Goal: Task Accomplishment & Management: Manage account settings

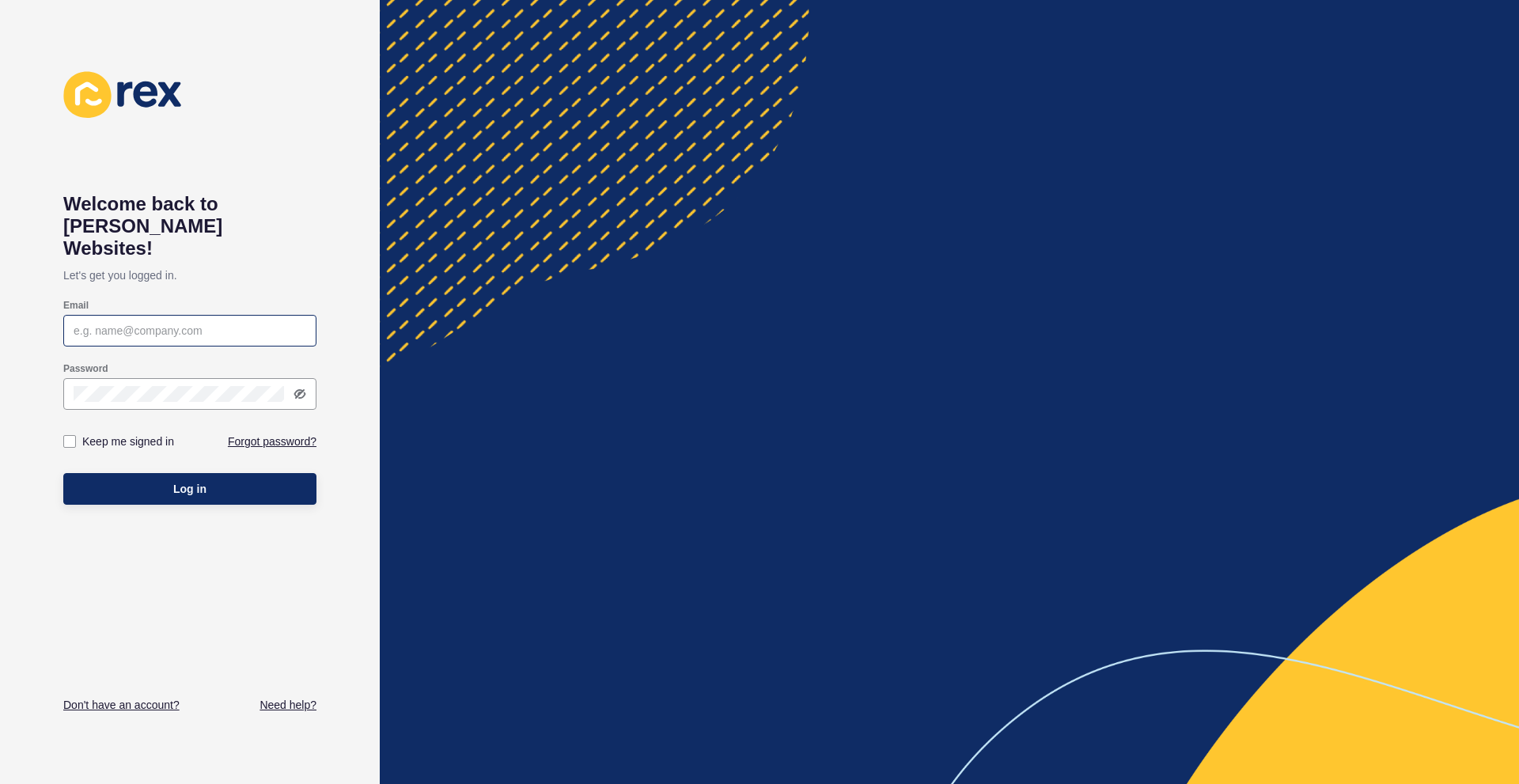
click at [207, 315] on div at bounding box center [190, 331] width 253 height 32
paste input "[PERSON_NAME][EMAIL_ADDRESS][DOMAIN_NAME]"
type input "[PERSON_NAME][EMAIL_ADDRESS][DOMAIN_NAME]"
click at [150, 433] on label "Keep me signed in" at bounding box center [128, 441] width 92 height 16
click at [77, 437] on input "Keep me signed in" at bounding box center [71, 442] width 11 height 11
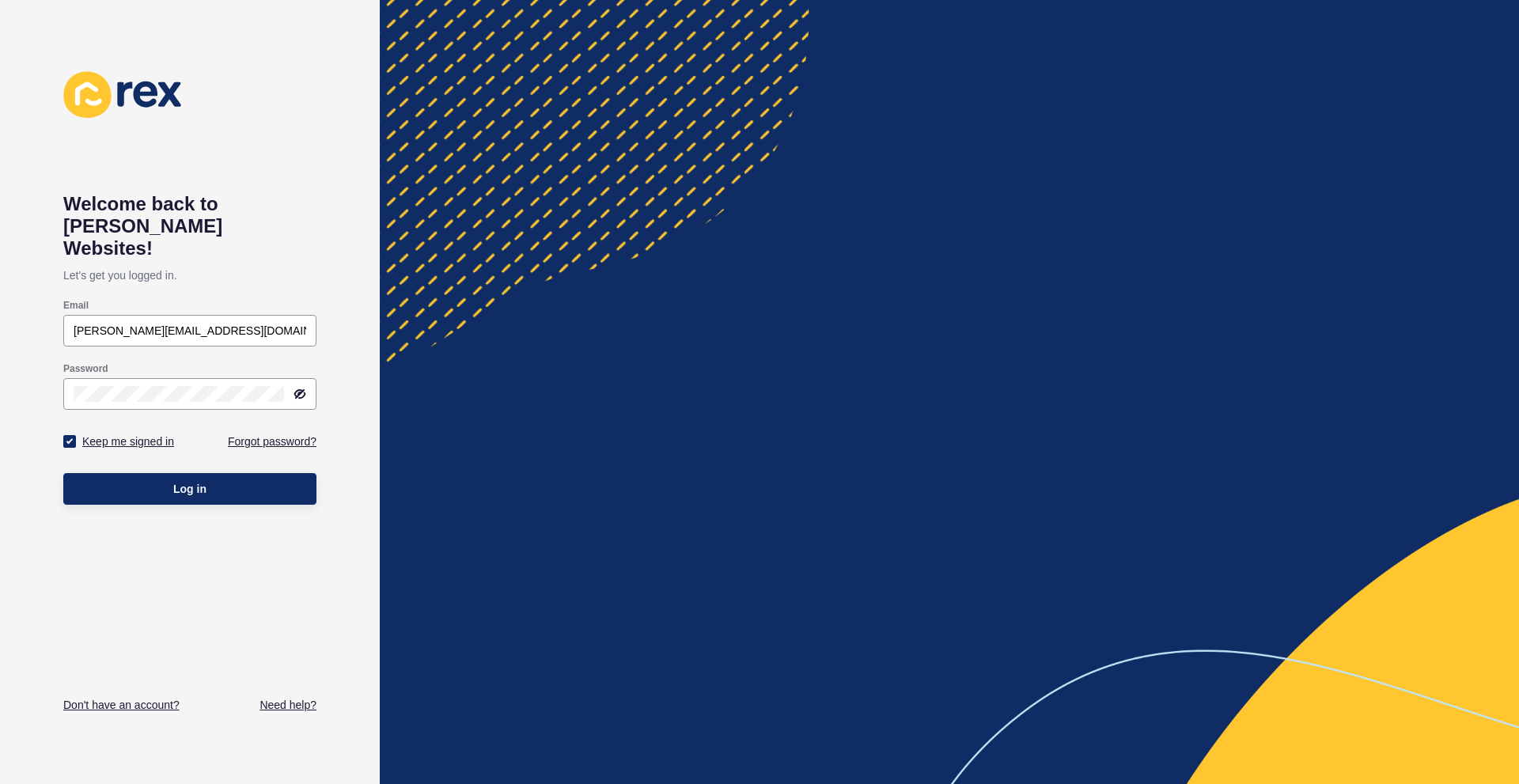
checkbox input "true"
click at [198, 481] on span "Log in" at bounding box center [190, 489] width 34 height 16
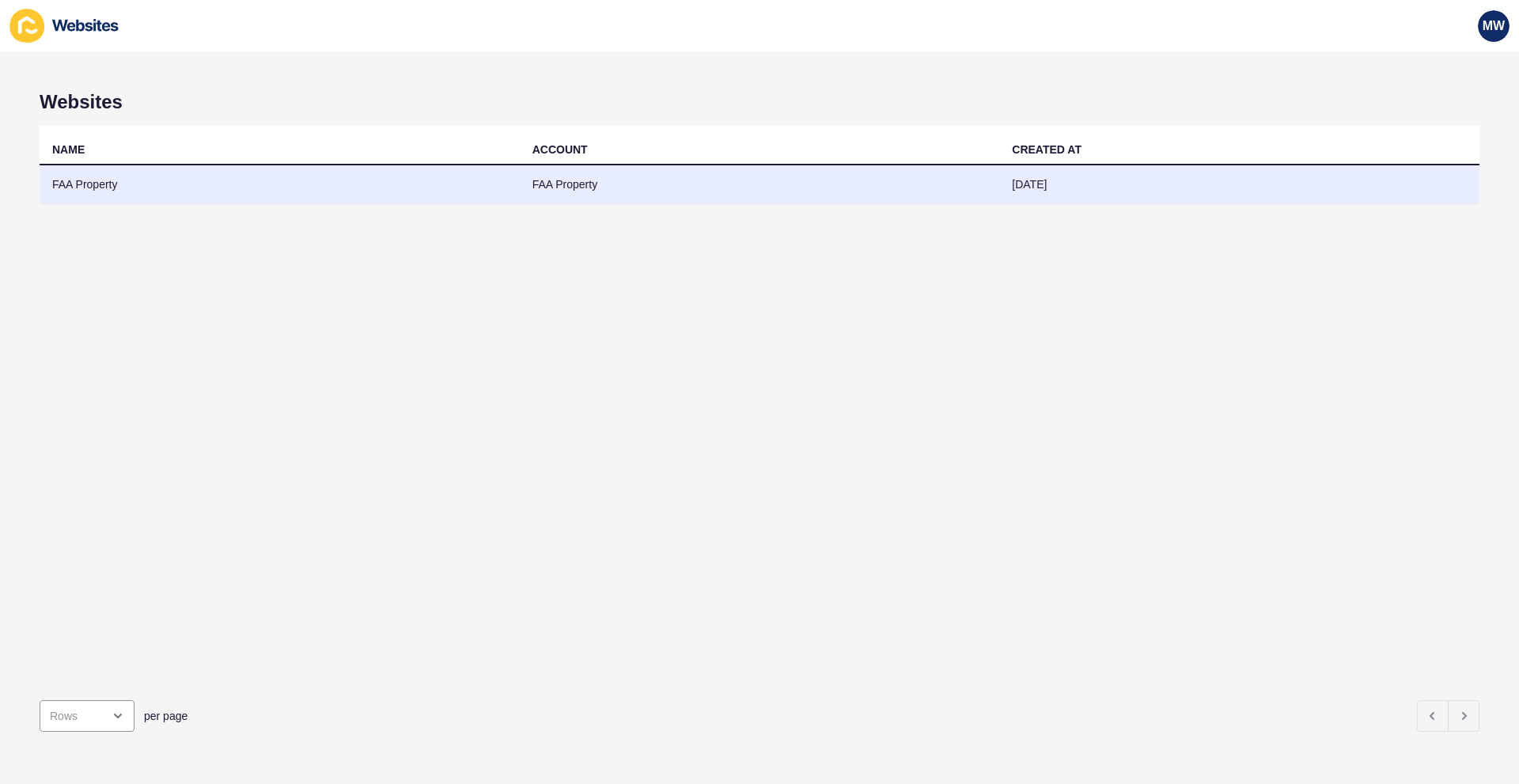
click at [180, 190] on td "FAA Property" at bounding box center [280, 184] width 480 height 39
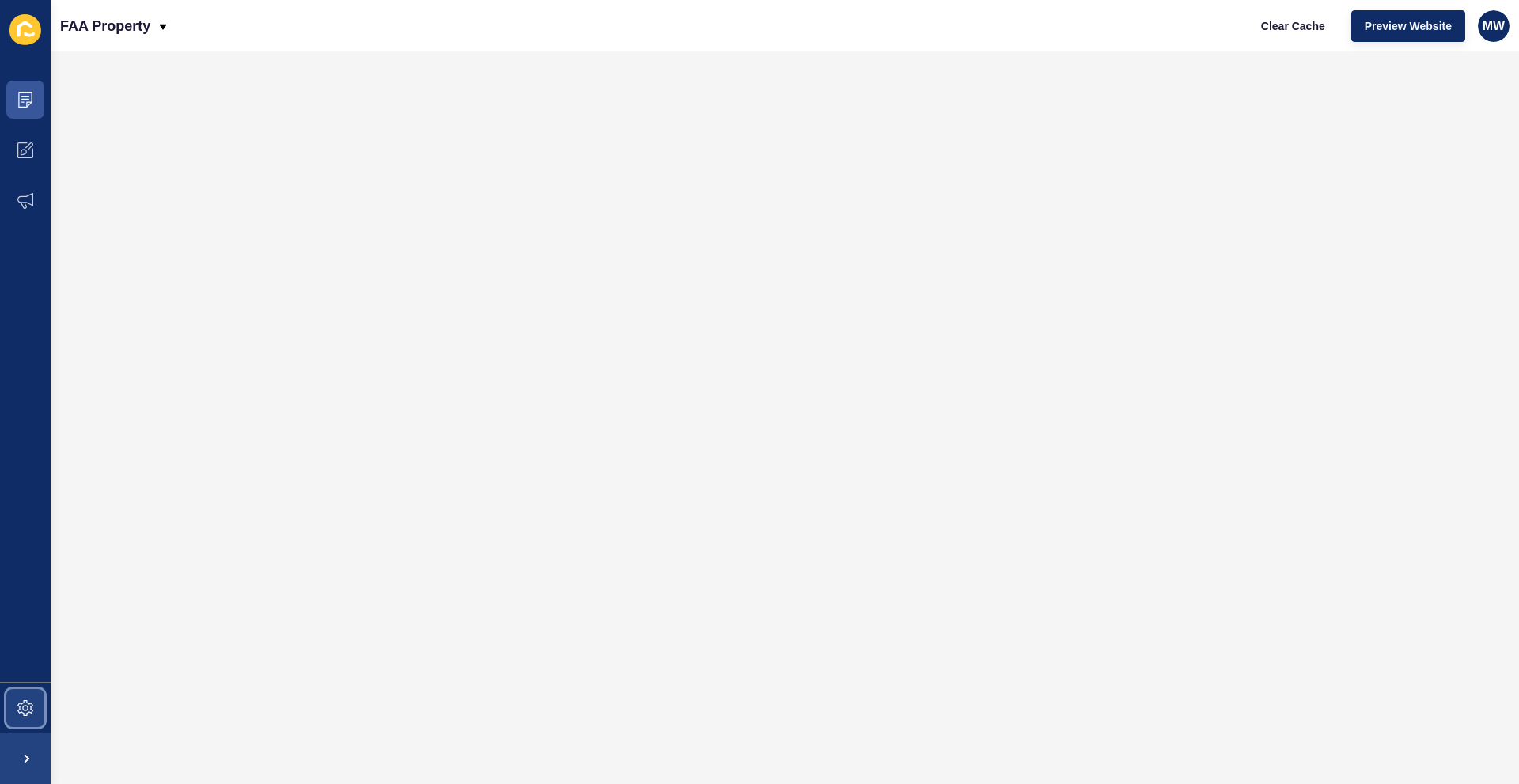
click at [26, 707] on icon at bounding box center [26, 708] width 16 height 16
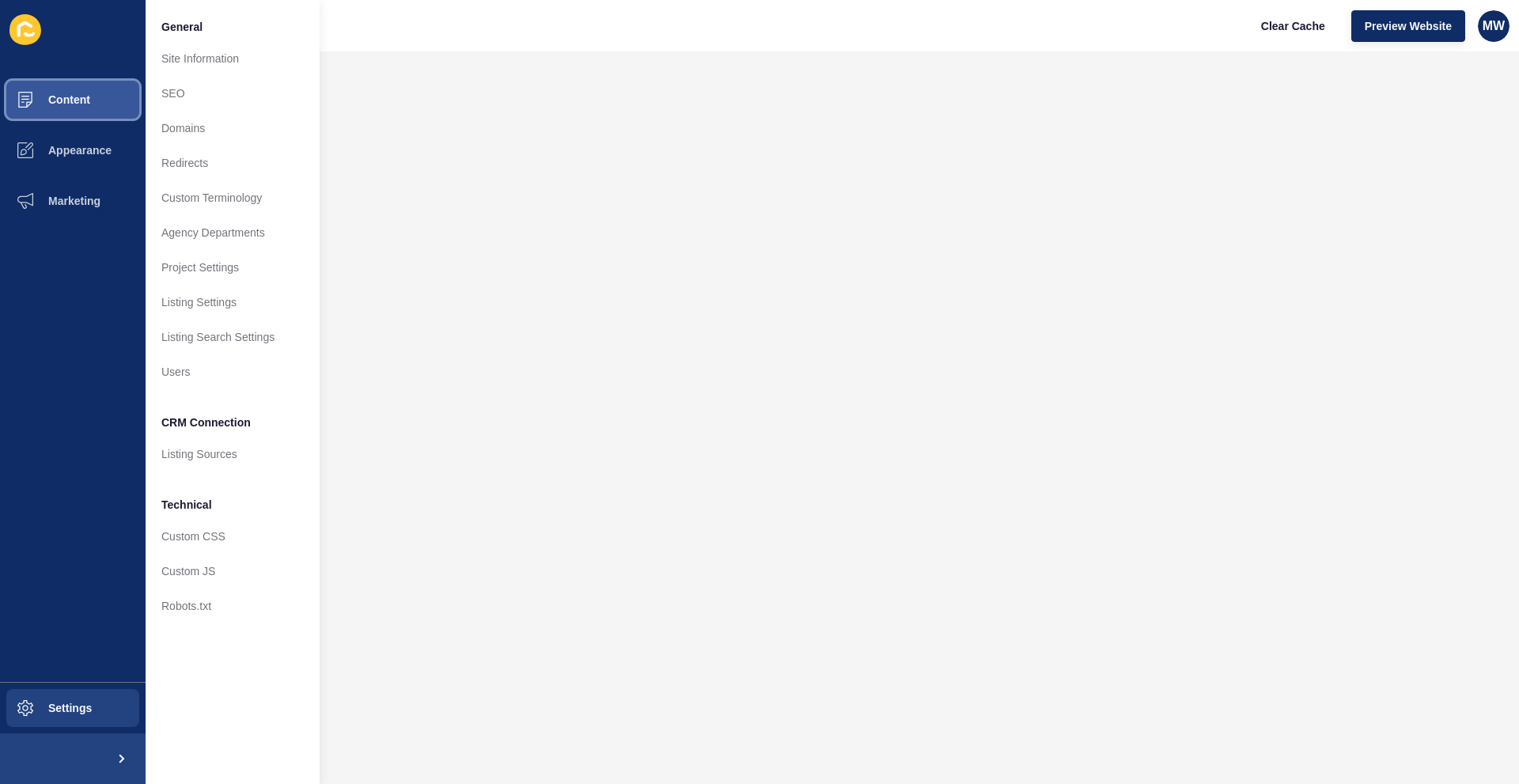
click at [79, 102] on span "Content" at bounding box center [43, 100] width 93 height 12
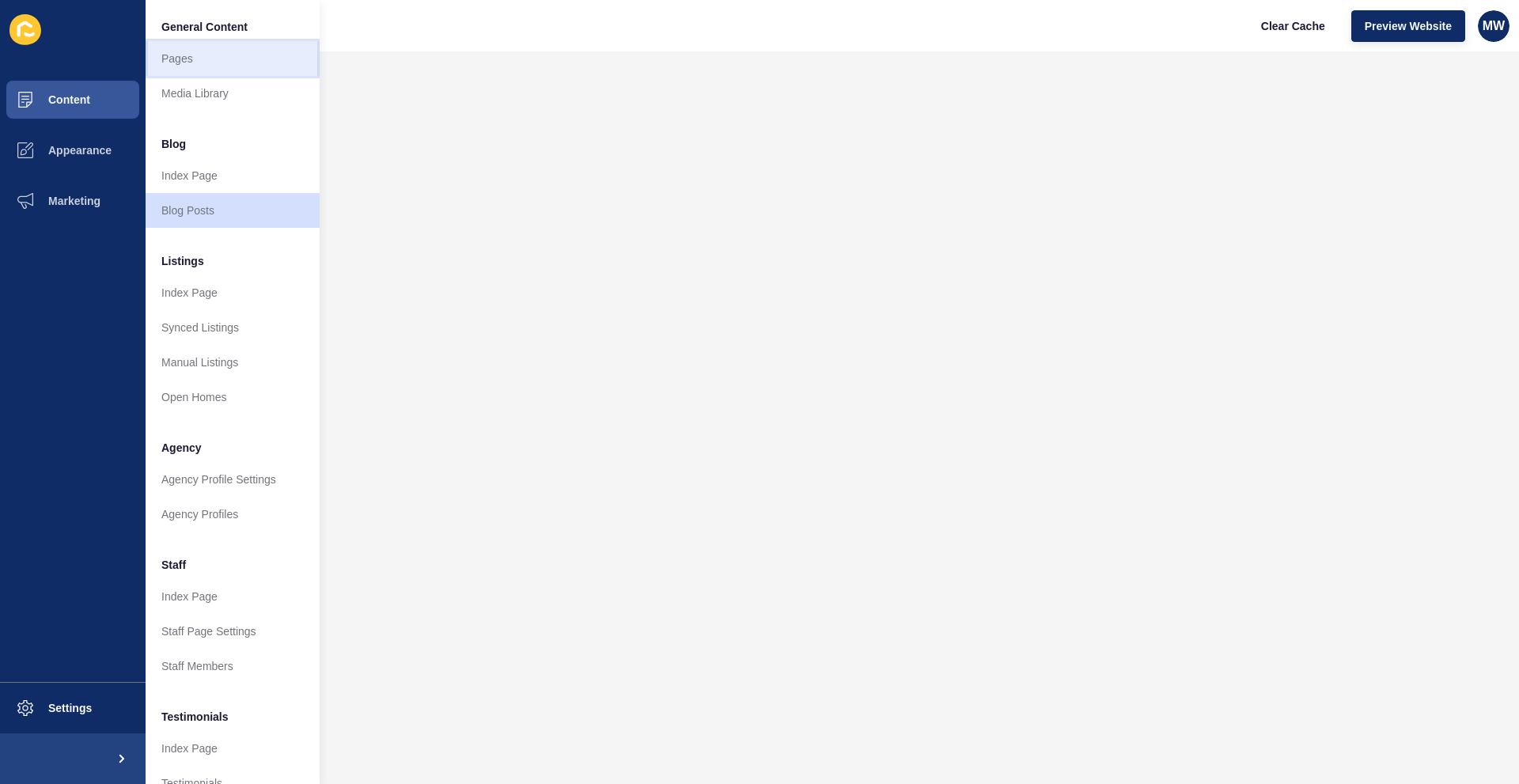
click at [196, 65] on link "Pages" at bounding box center [232, 58] width 174 height 34
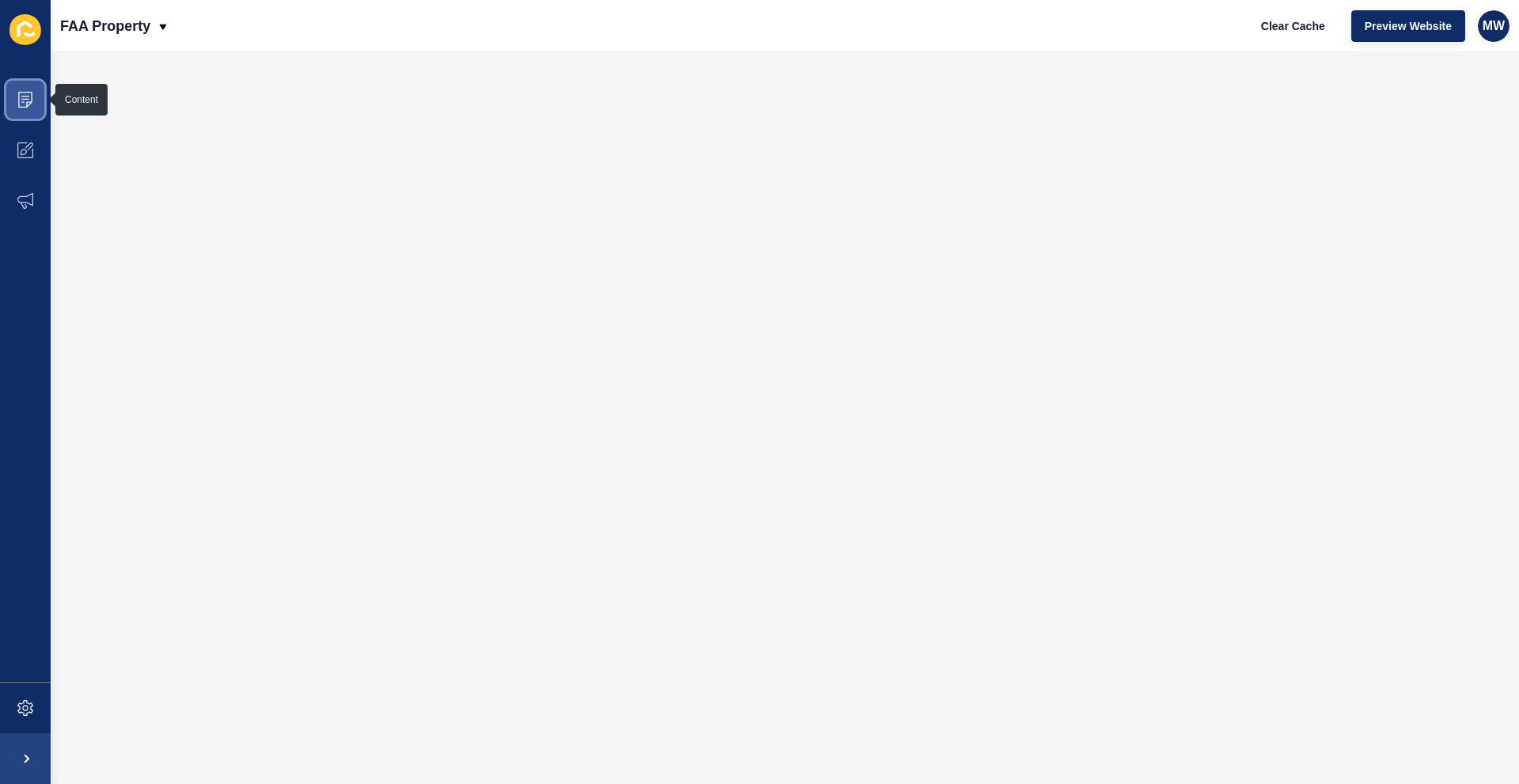
click at [20, 101] on icon at bounding box center [26, 100] width 16 height 16
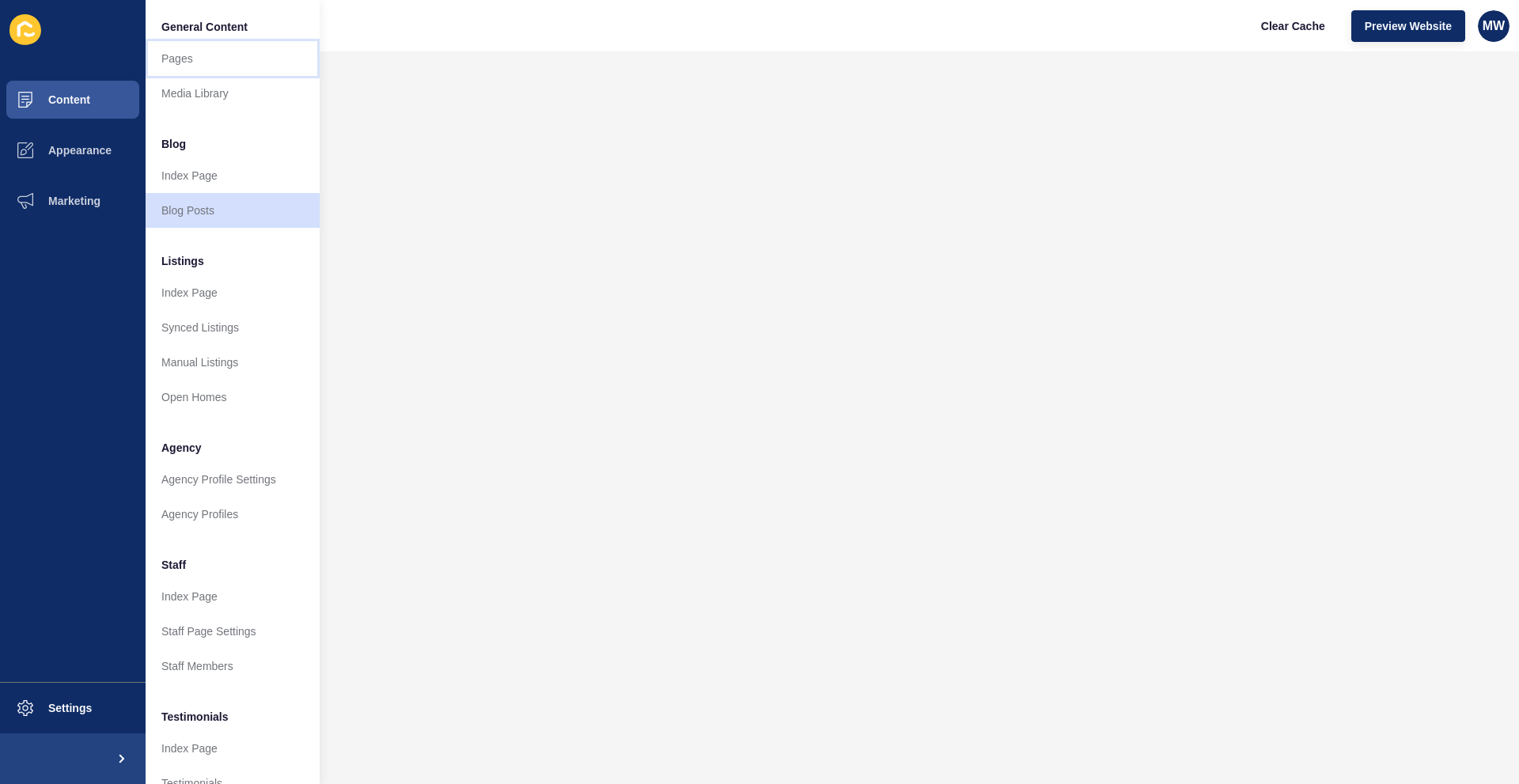
click at [169, 57] on link "Pages" at bounding box center [232, 58] width 174 height 34
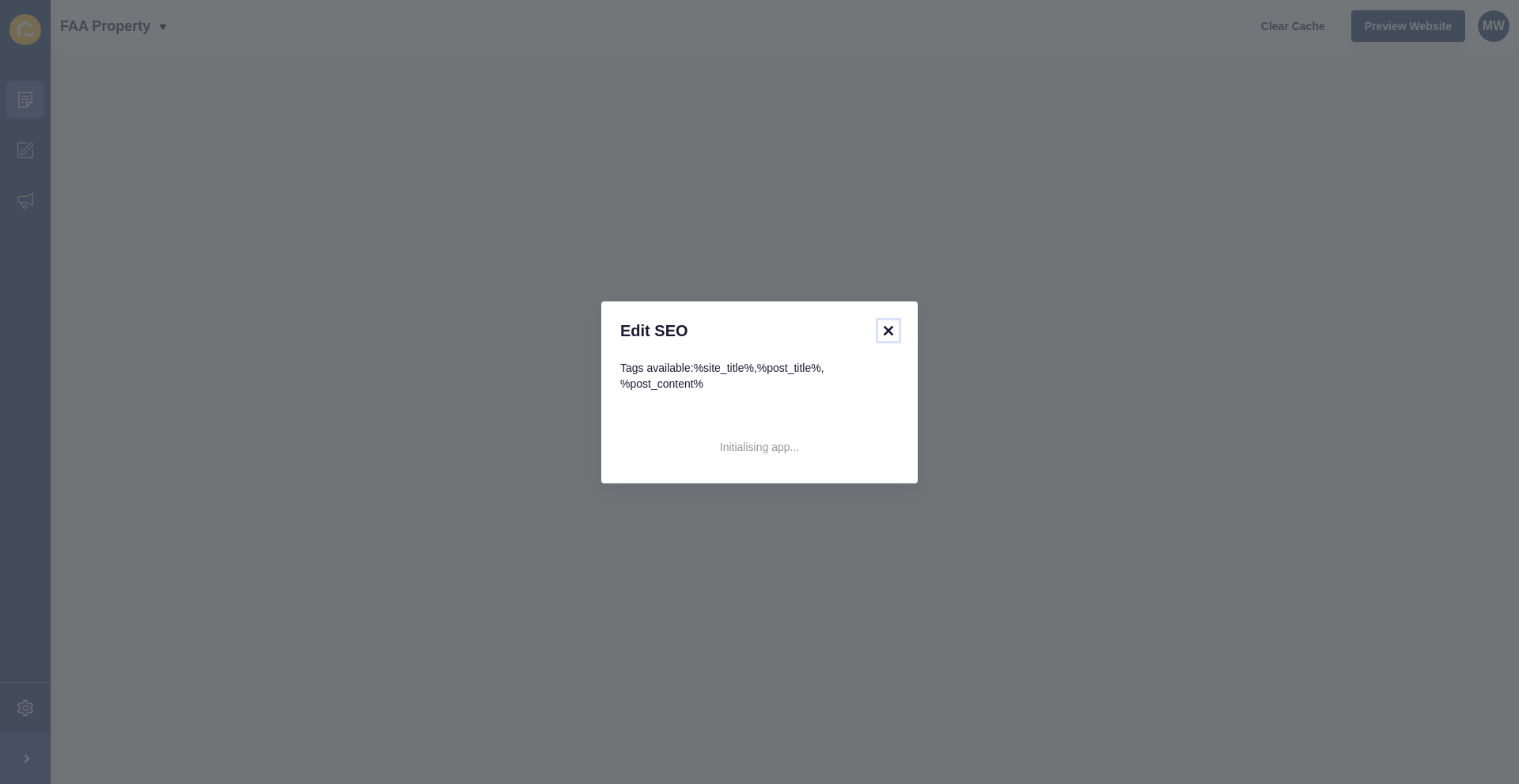
click at [894, 323] on div "Edit SEO Tags available: %site_title% , %post_title% , %post_content% Initialis…" at bounding box center [760, 392] width 317 height 182
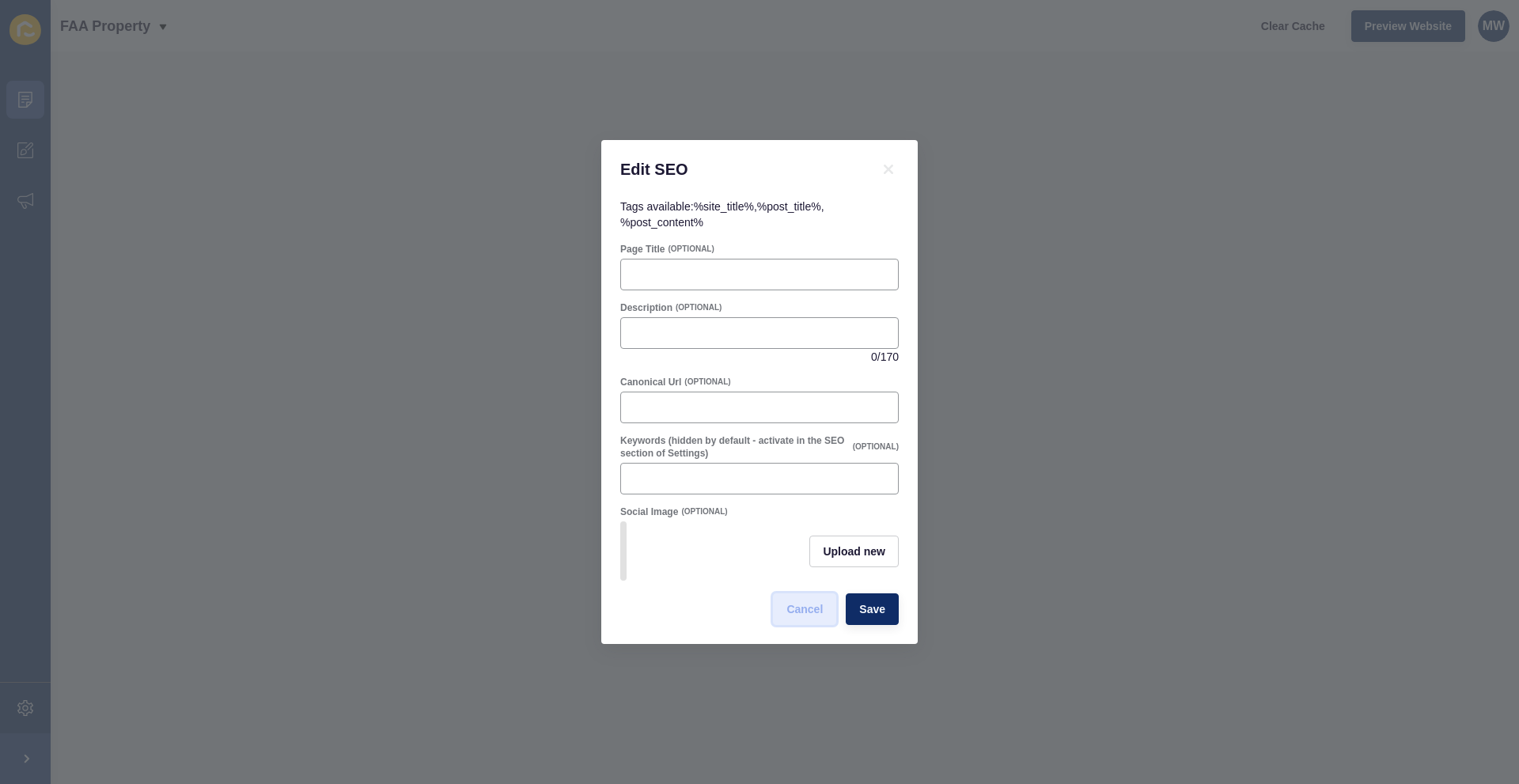
click at [805, 623] on button "Cancel" at bounding box center [804, 609] width 64 height 32
